Goal: Transaction & Acquisition: Purchase product/service

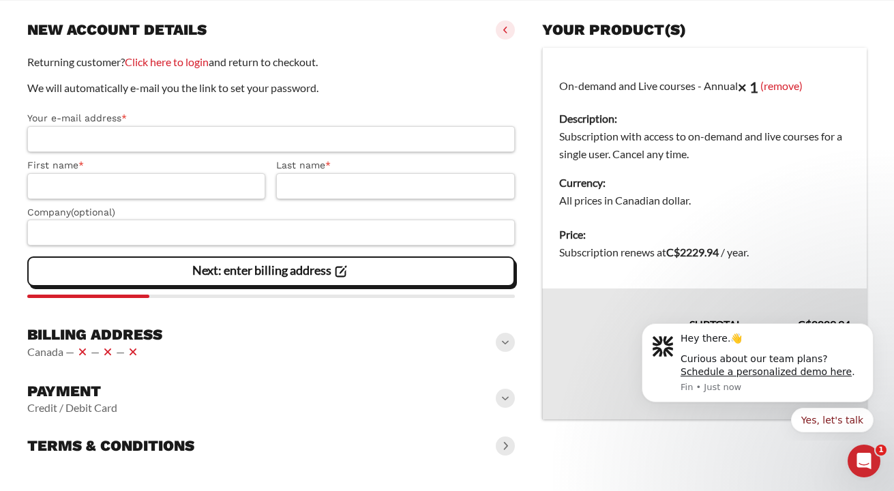
scroll to position [171, 0]
click at [871, 329] on icon "Dismiss notification" at bounding box center [870, 328] width 8 height 8
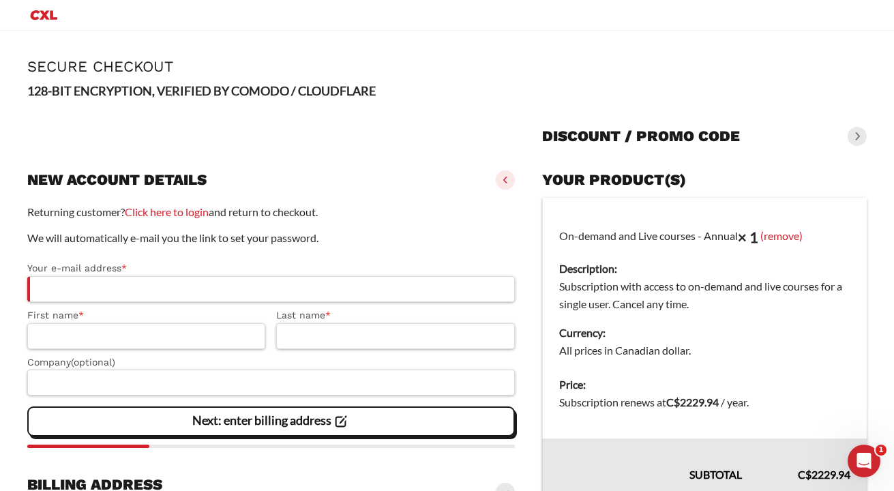
scroll to position [0, 0]
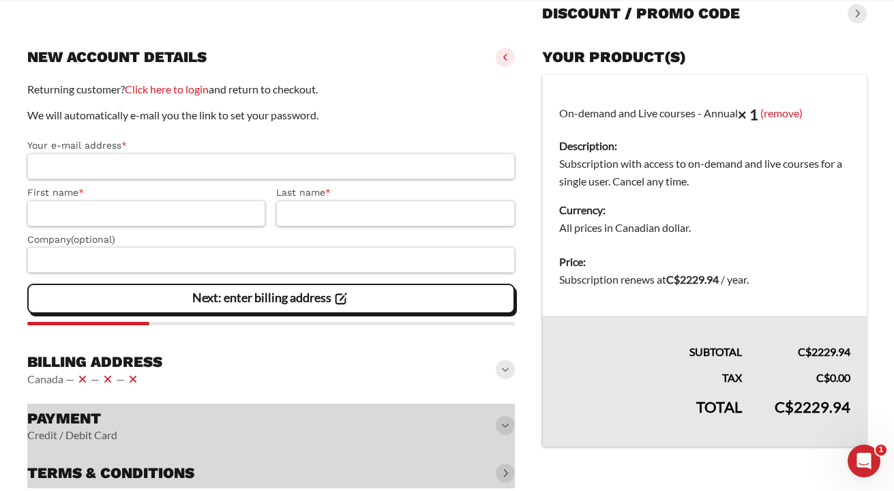
scroll to position [171, 0]
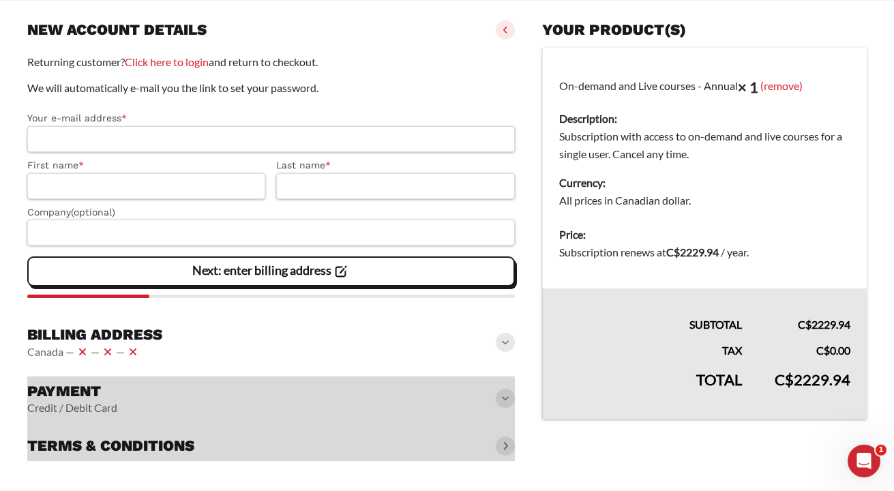
scroll to position [171, 0]
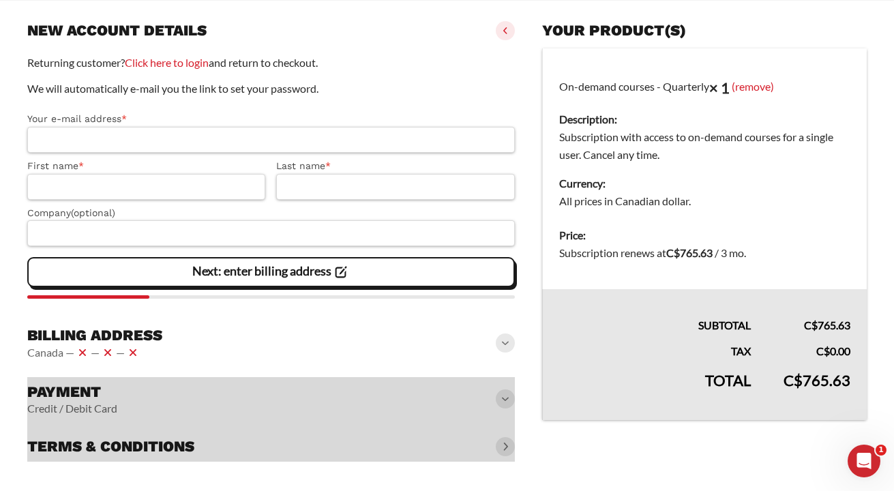
scroll to position [128, 0]
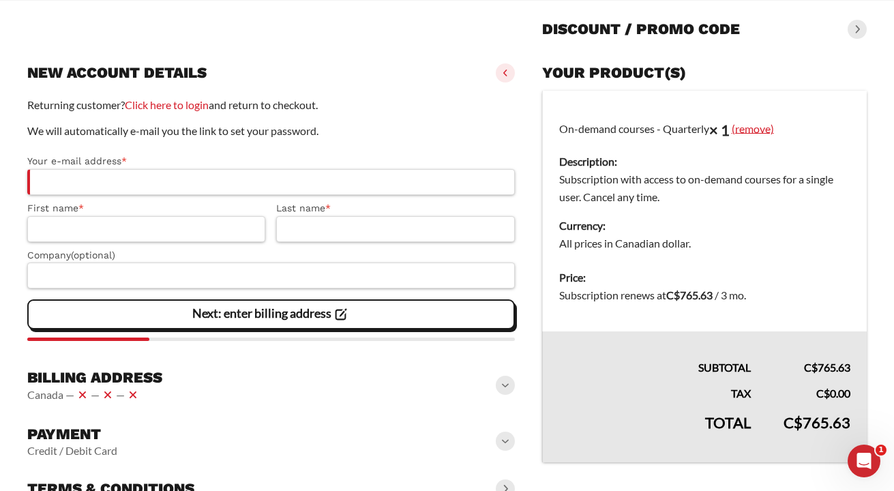
click at [769, 130] on link "(remove)" at bounding box center [753, 127] width 42 height 13
click at [765, 128] on link "(remove)" at bounding box center [753, 127] width 42 height 13
